Goal: Download file/media

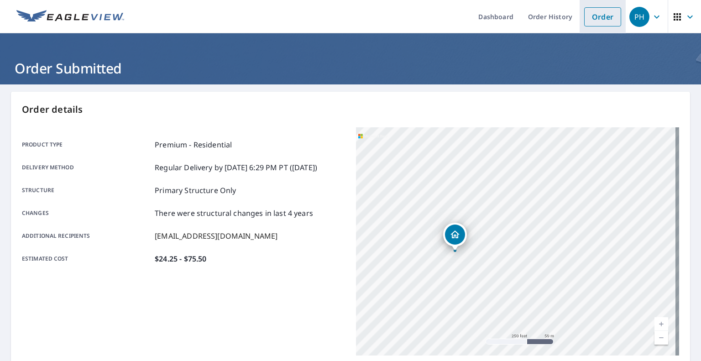
click at [606, 14] on link "Order" at bounding box center [602, 16] width 37 height 19
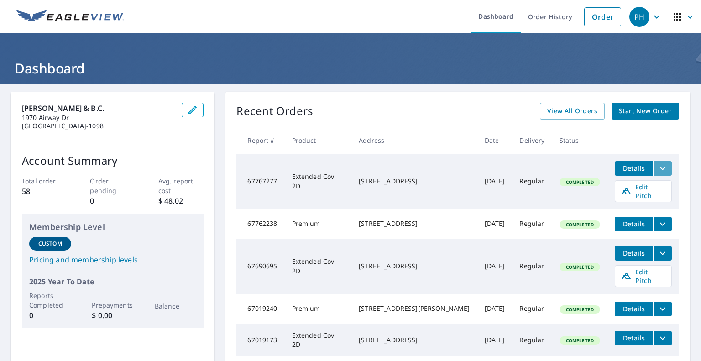
click at [657, 167] on icon "filesDropdownBtn-67767277" at bounding box center [662, 168] width 11 height 11
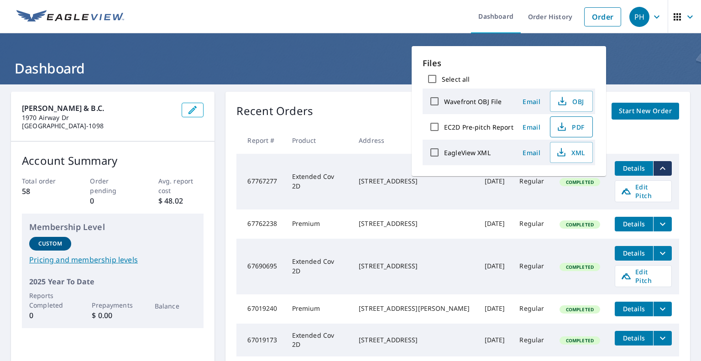
click at [574, 127] on span "PDF" at bounding box center [570, 126] width 29 height 11
